Goal: Check status: Check status

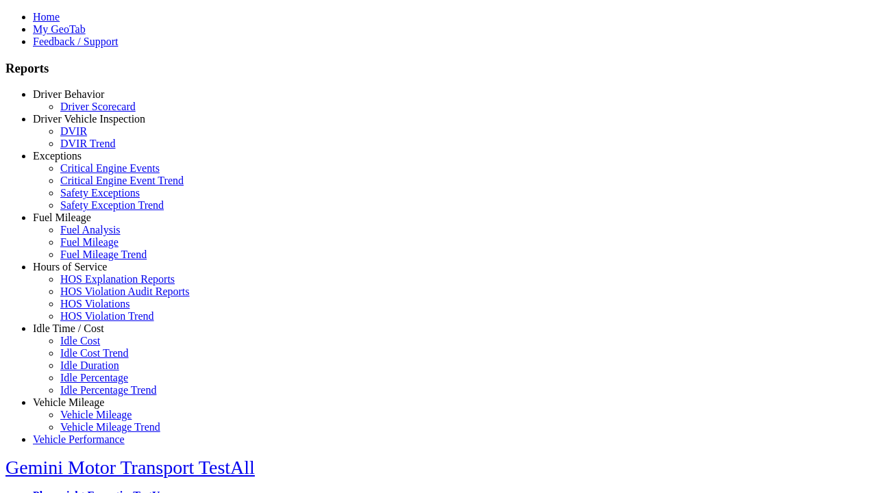
click at [79, 100] on link "Driver Behavior" at bounding box center [68, 94] width 71 height 12
click at [89, 112] on link "Driver Scorecard" at bounding box center [97, 107] width 75 height 12
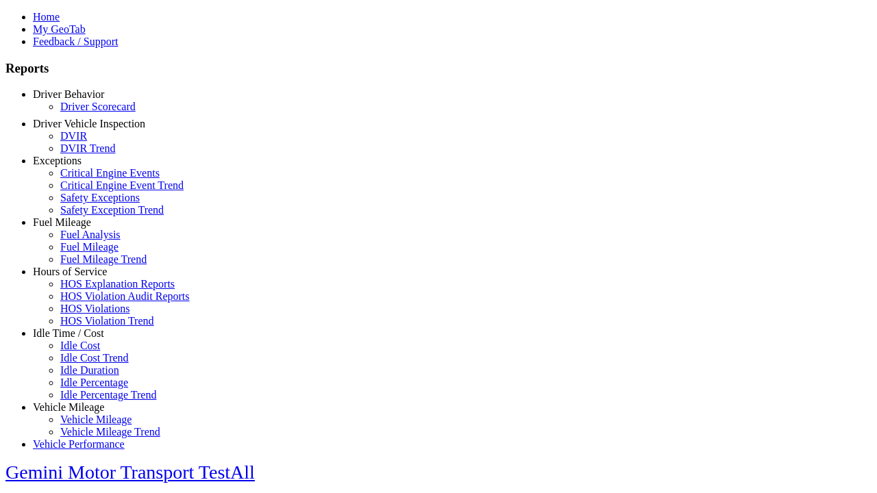
select select "**"
